Goal: Browse casually: Explore the website without a specific task or goal

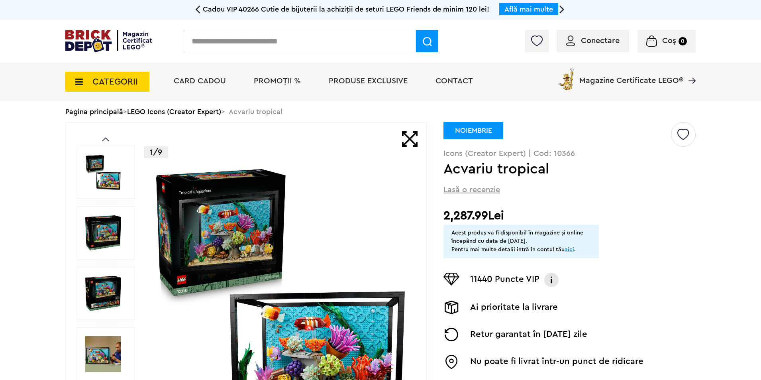
click at [131, 43] on img at bounding box center [108, 41] width 86 height 22
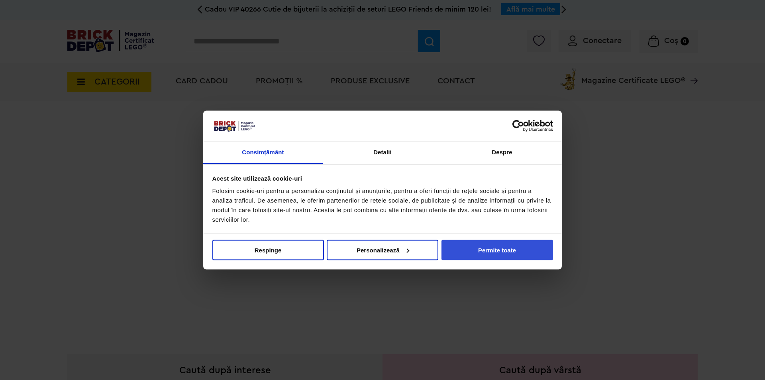
click at [503, 253] on button "Permite toate" at bounding box center [497, 249] width 112 height 20
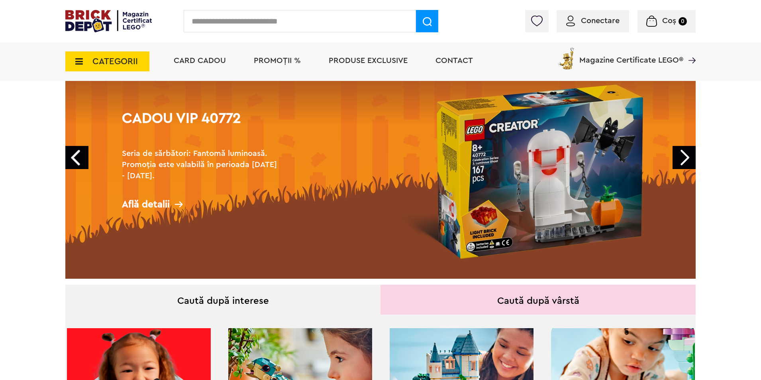
scroll to position [80, 0]
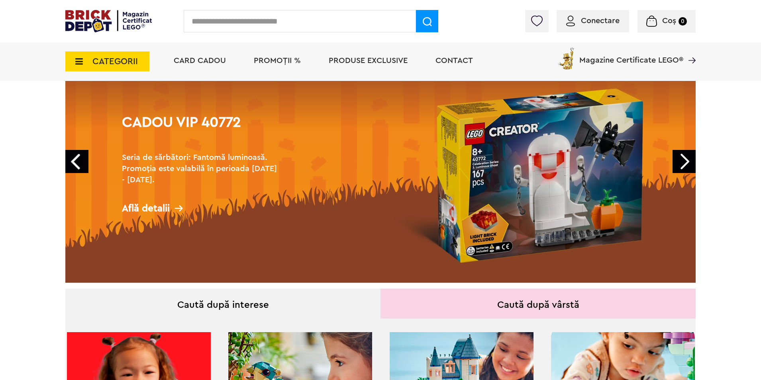
click at [168, 206] on div "Află detalii" at bounding box center [201, 208] width 159 height 10
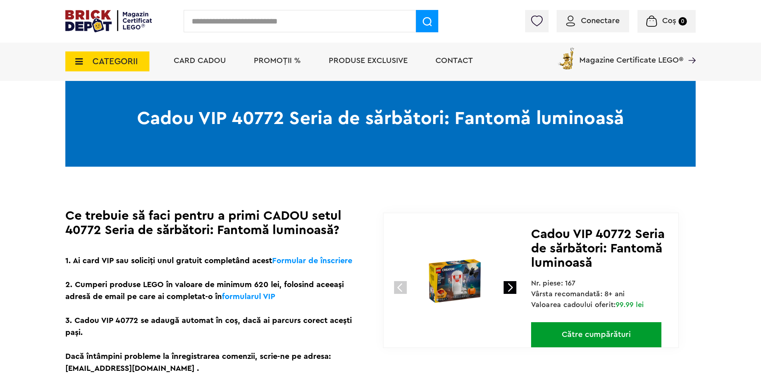
scroll to position [40, 0]
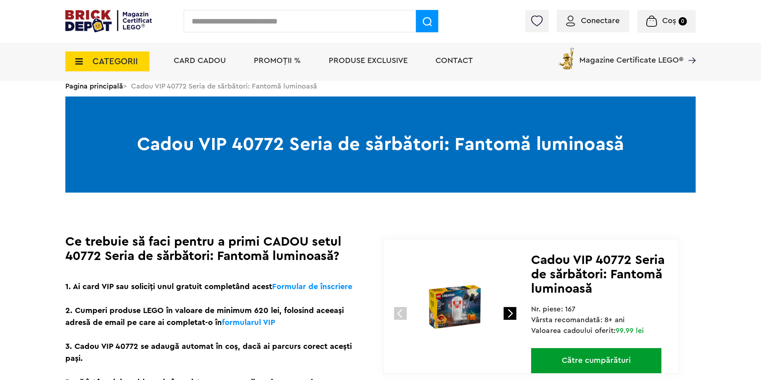
click at [102, 19] on img at bounding box center [108, 21] width 86 height 22
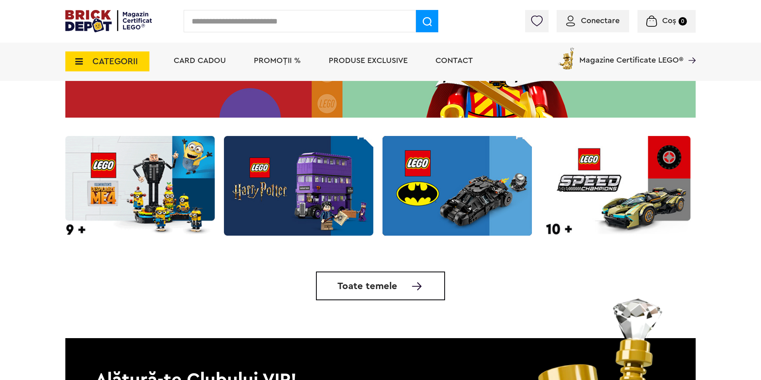
scroll to position [2270, 0]
